Goal: Information Seeking & Learning: Get advice/opinions

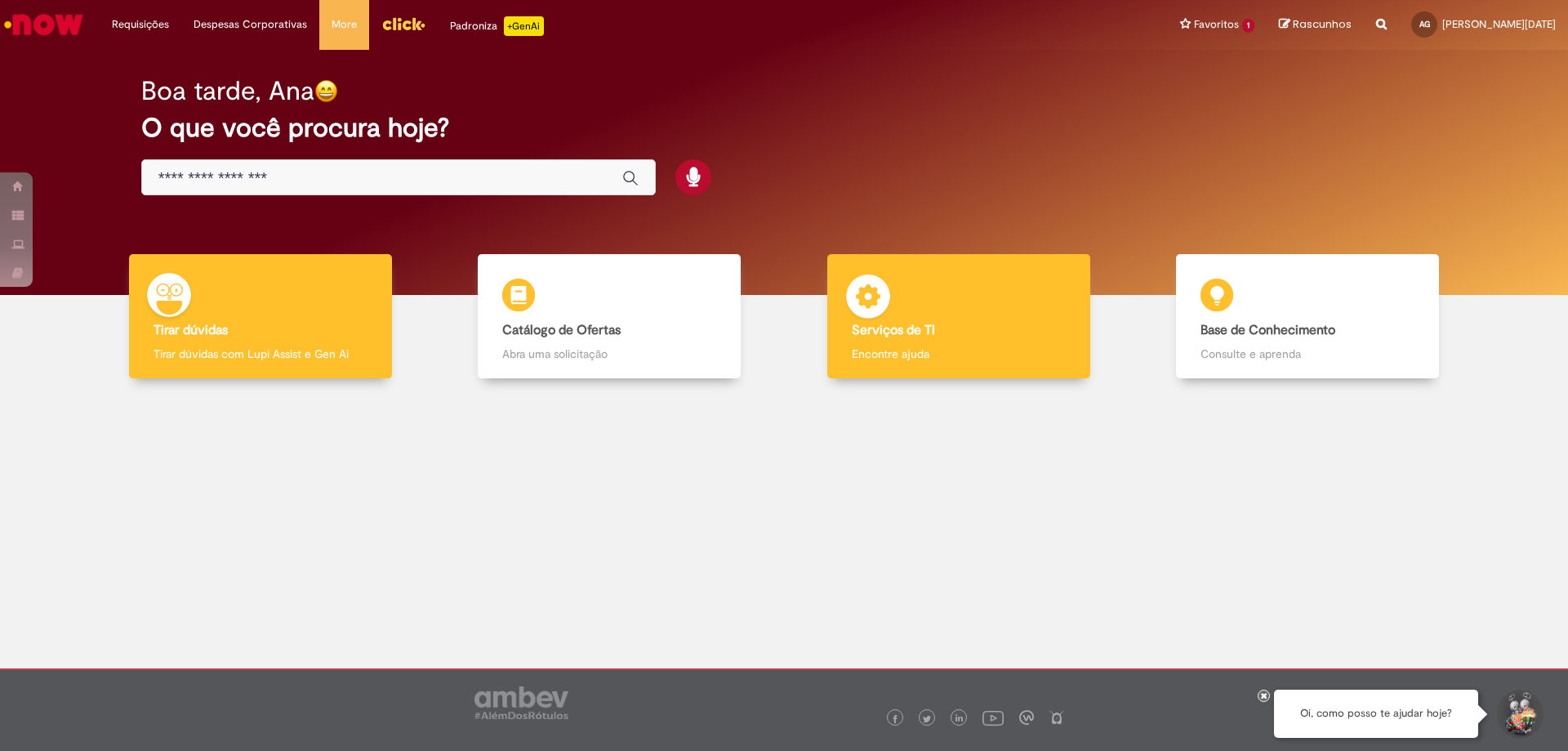
click at [841, 310] on div "Serviços de TI Serviços de TI Encontre ajuda" at bounding box center [958, 316] width 262 height 125
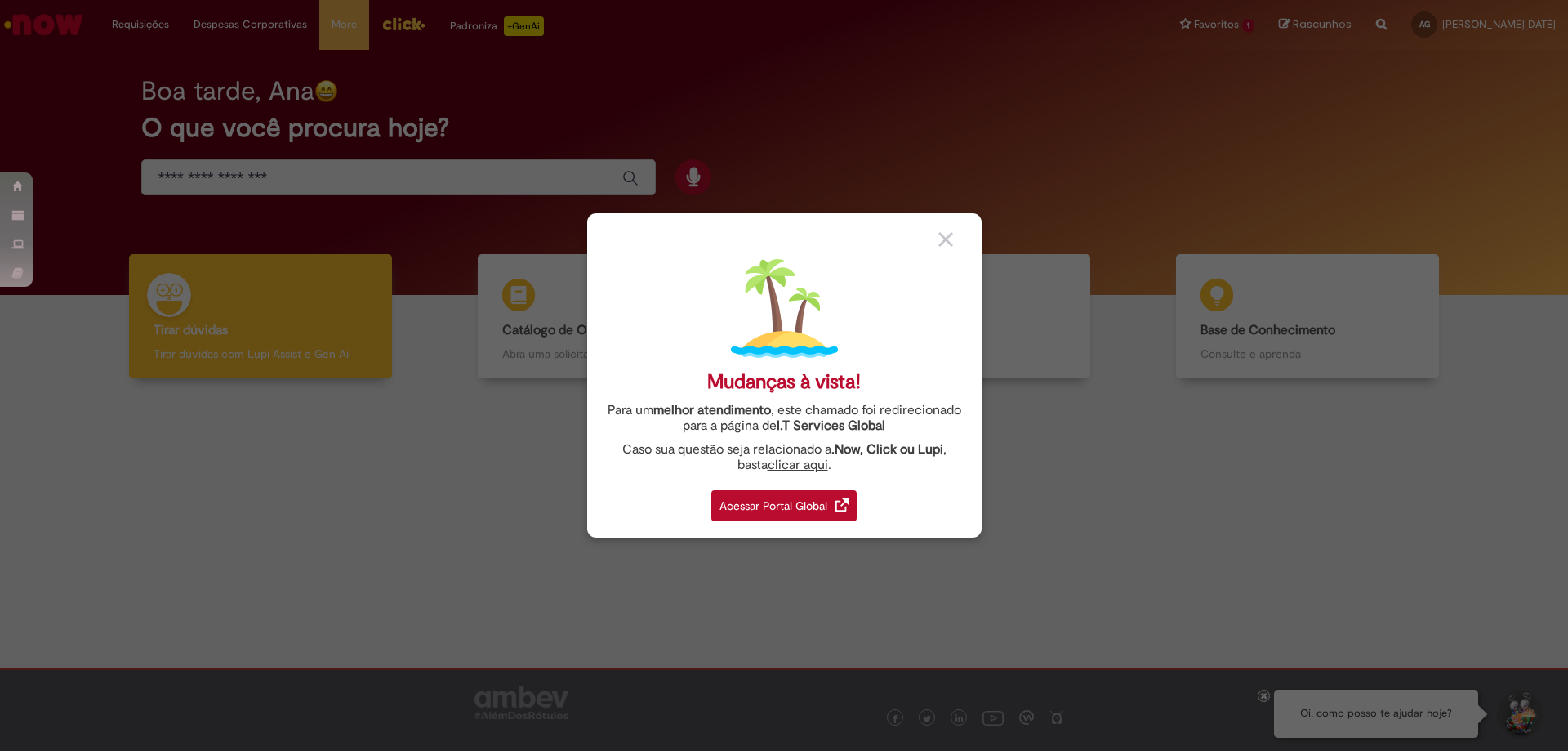
click at [771, 506] on div "Acessar Portal Global" at bounding box center [784, 505] width 146 height 31
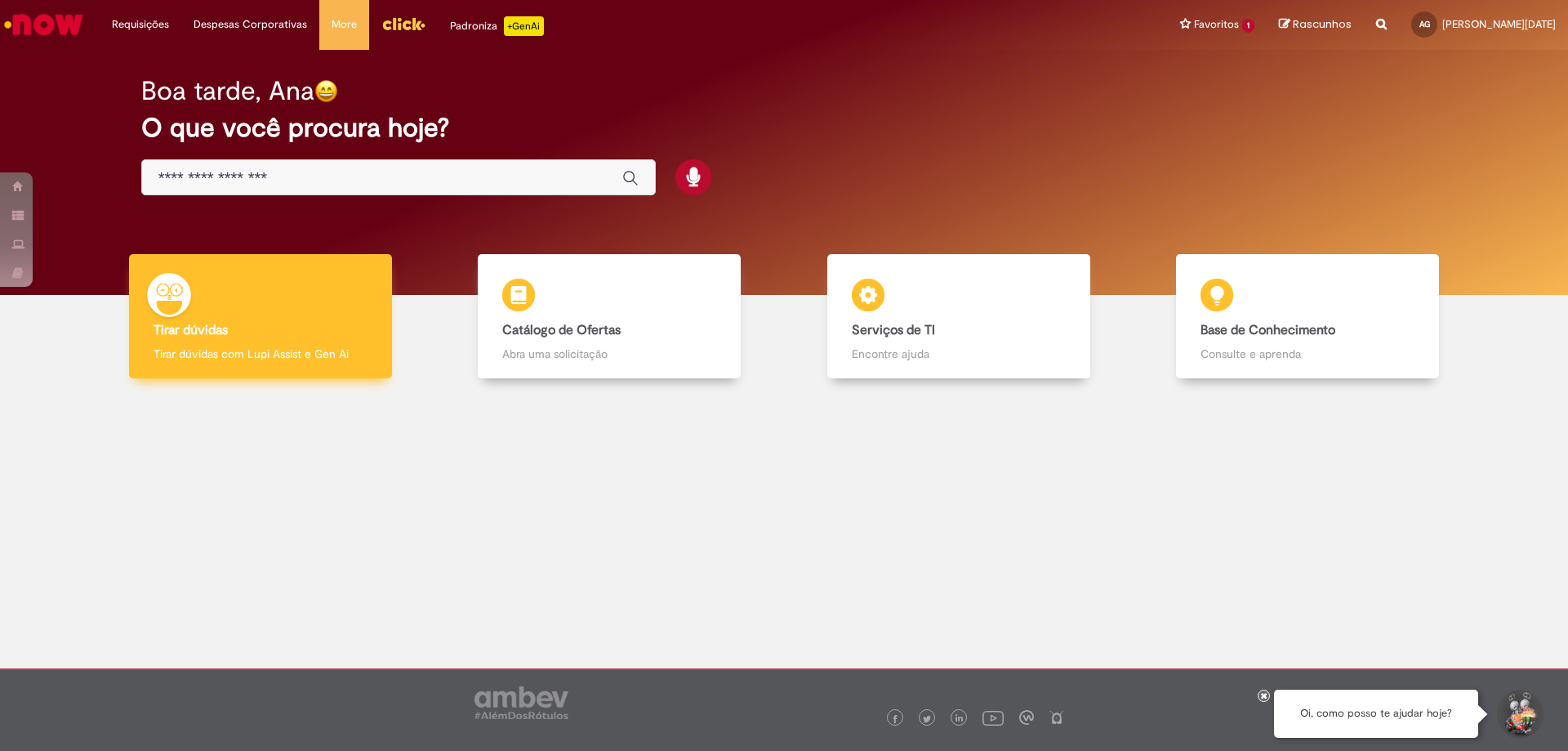
click at [356, 307] on div "Tirar dúvidas Tirar dúvidas Tirar dúvidas com Lupi Assist e Gen Ai" at bounding box center [260, 316] width 262 height 125
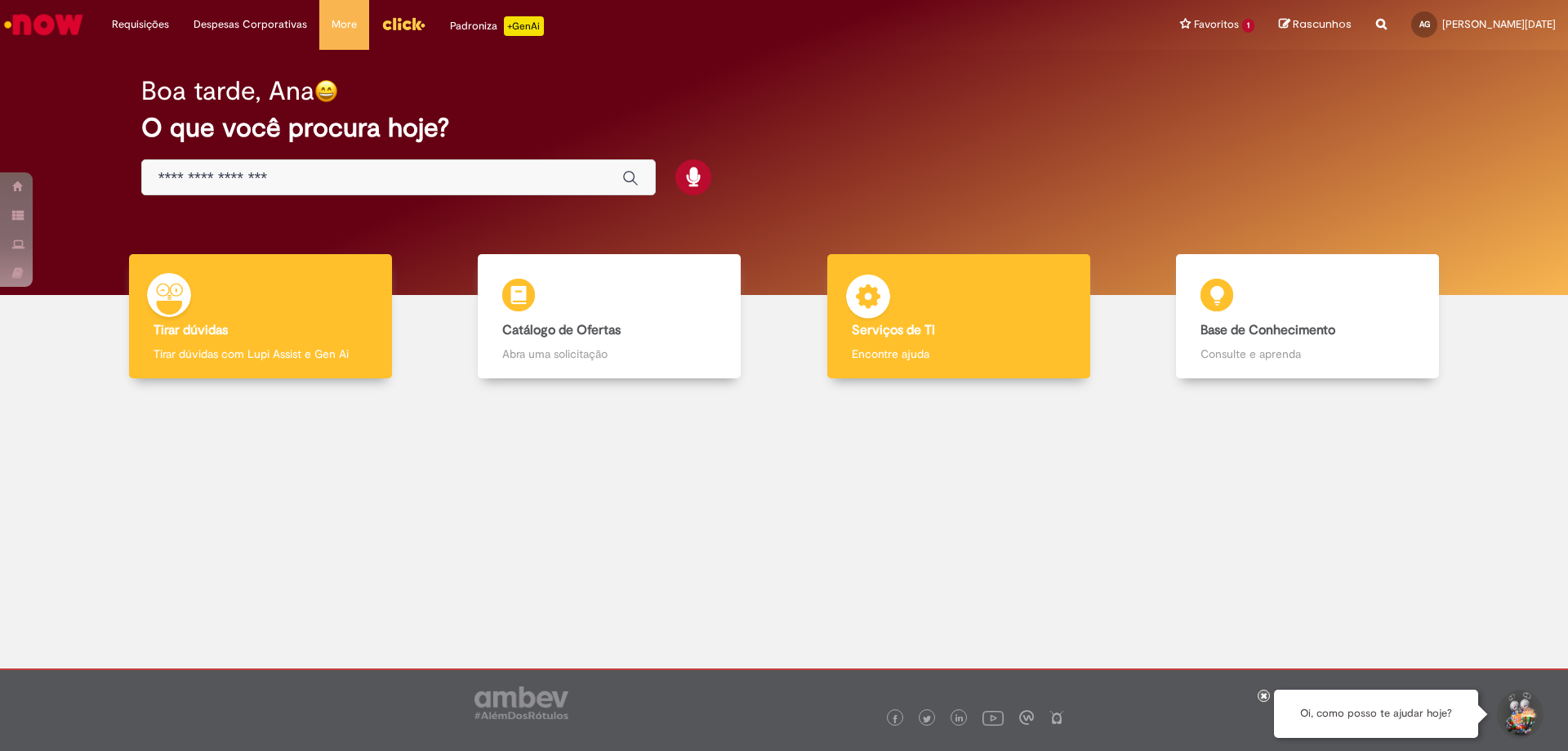
click at [938, 279] on div "Serviços de TI Serviços de TI Encontre ajuda" at bounding box center [958, 316] width 262 height 125
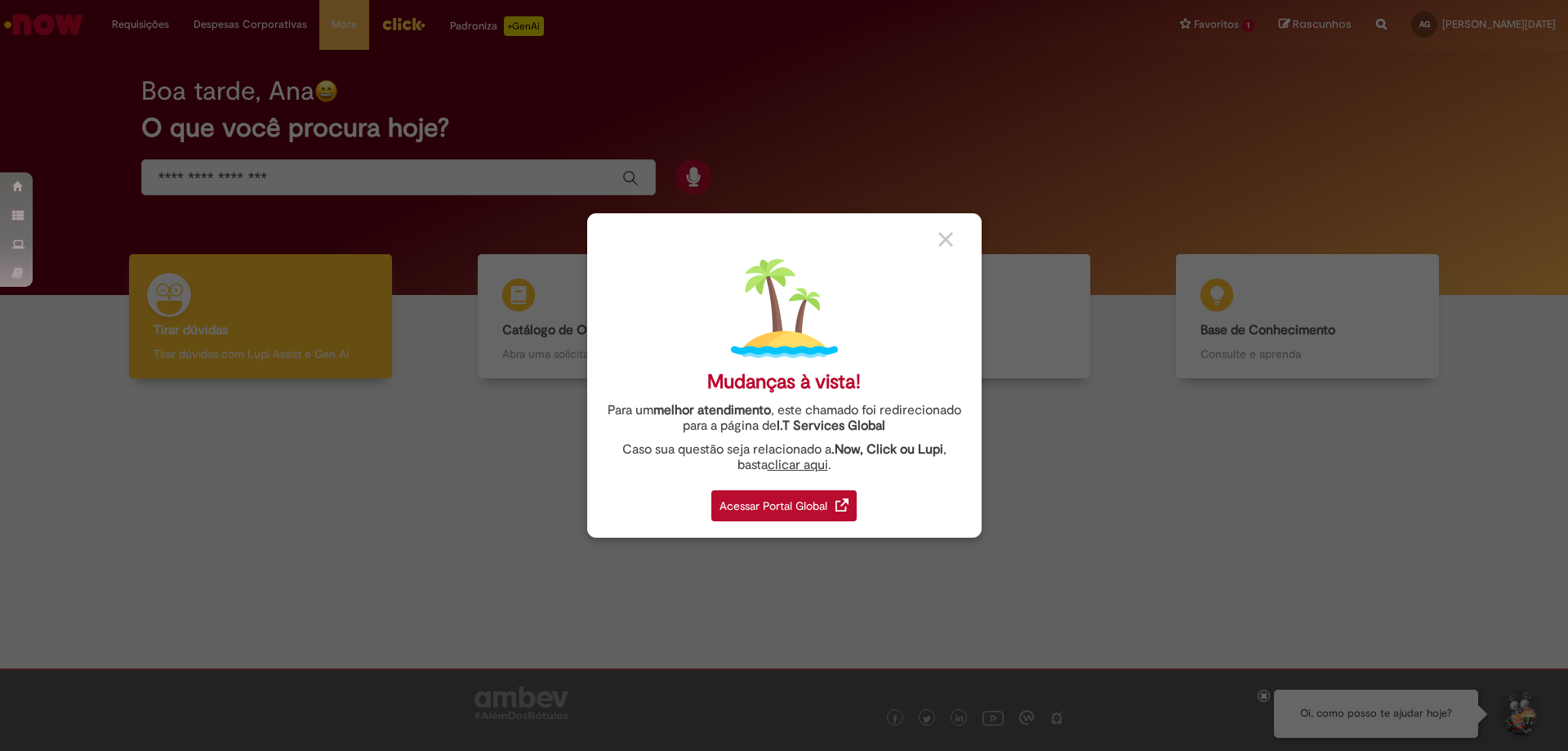
click at [838, 490] on div "Acessar Portal Global" at bounding box center [784, 505] width 146 height 31
